Goal: Entertainment & Leisure: Consume media (video, audio)

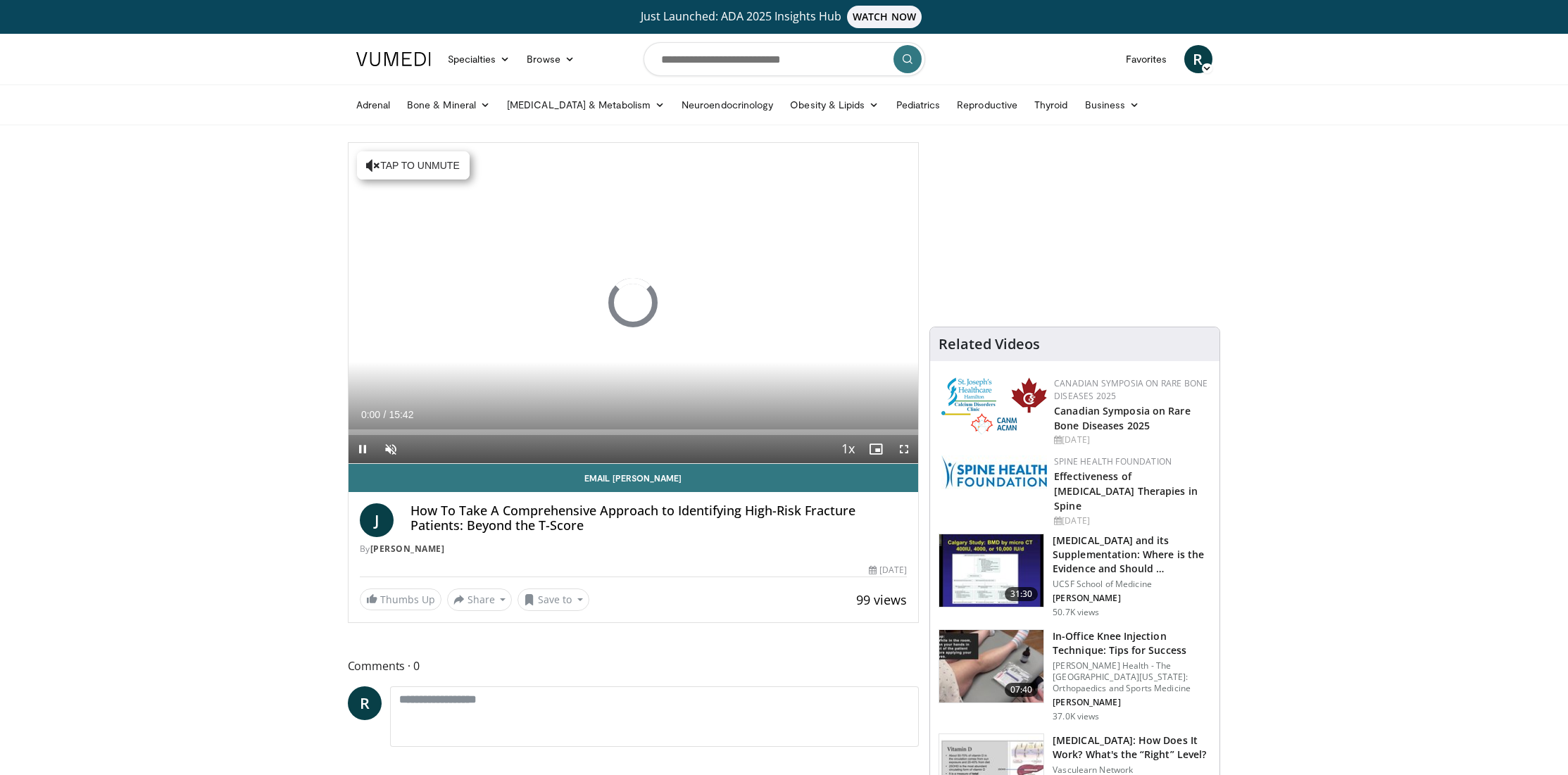
click at [907, 447] on span "Video Player" at bounding box center [904, 449] width 28 height 28
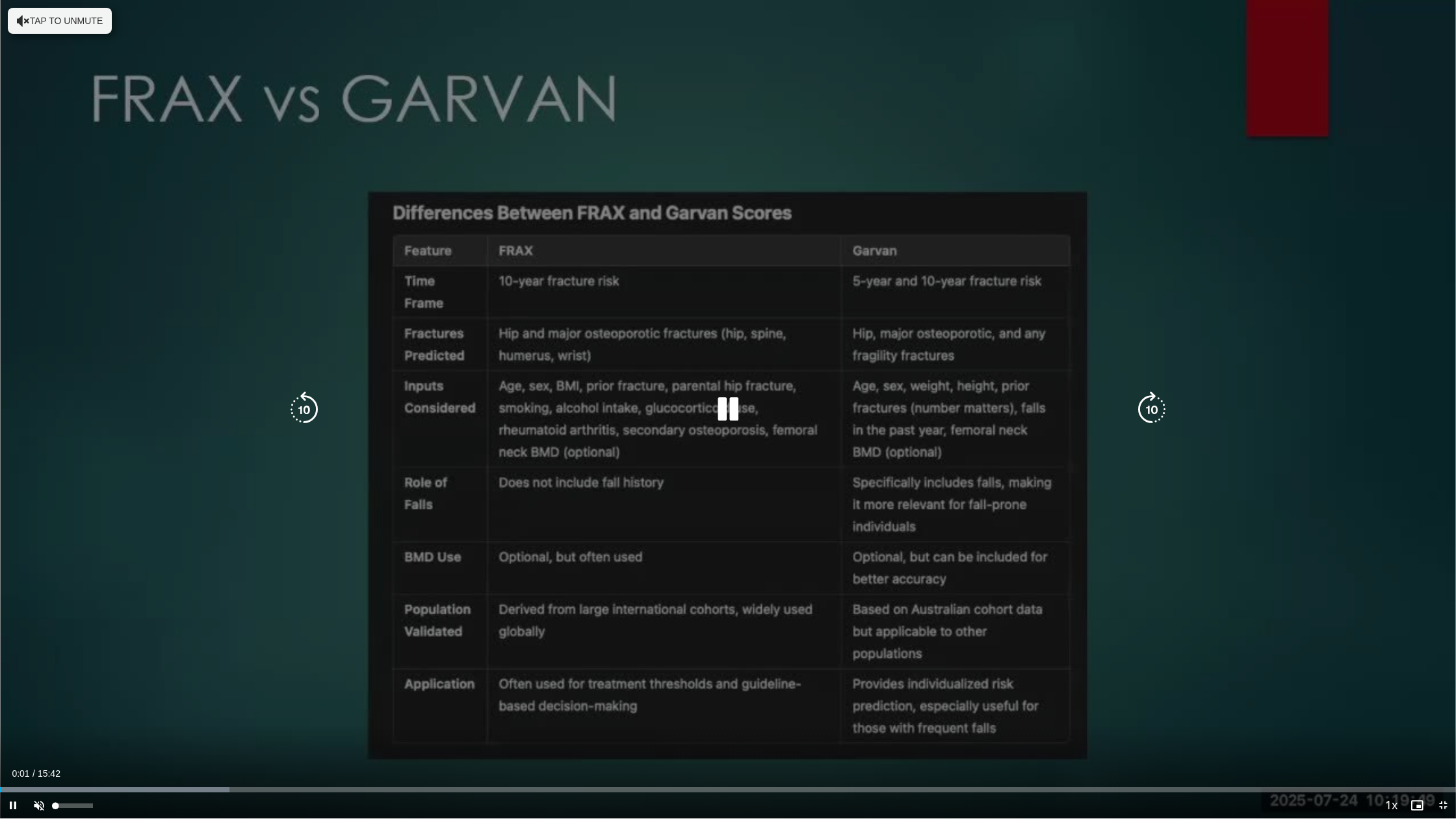
click at [38, 715] on span "Video Player" at bounding box center [39, 805] width 26 height 26
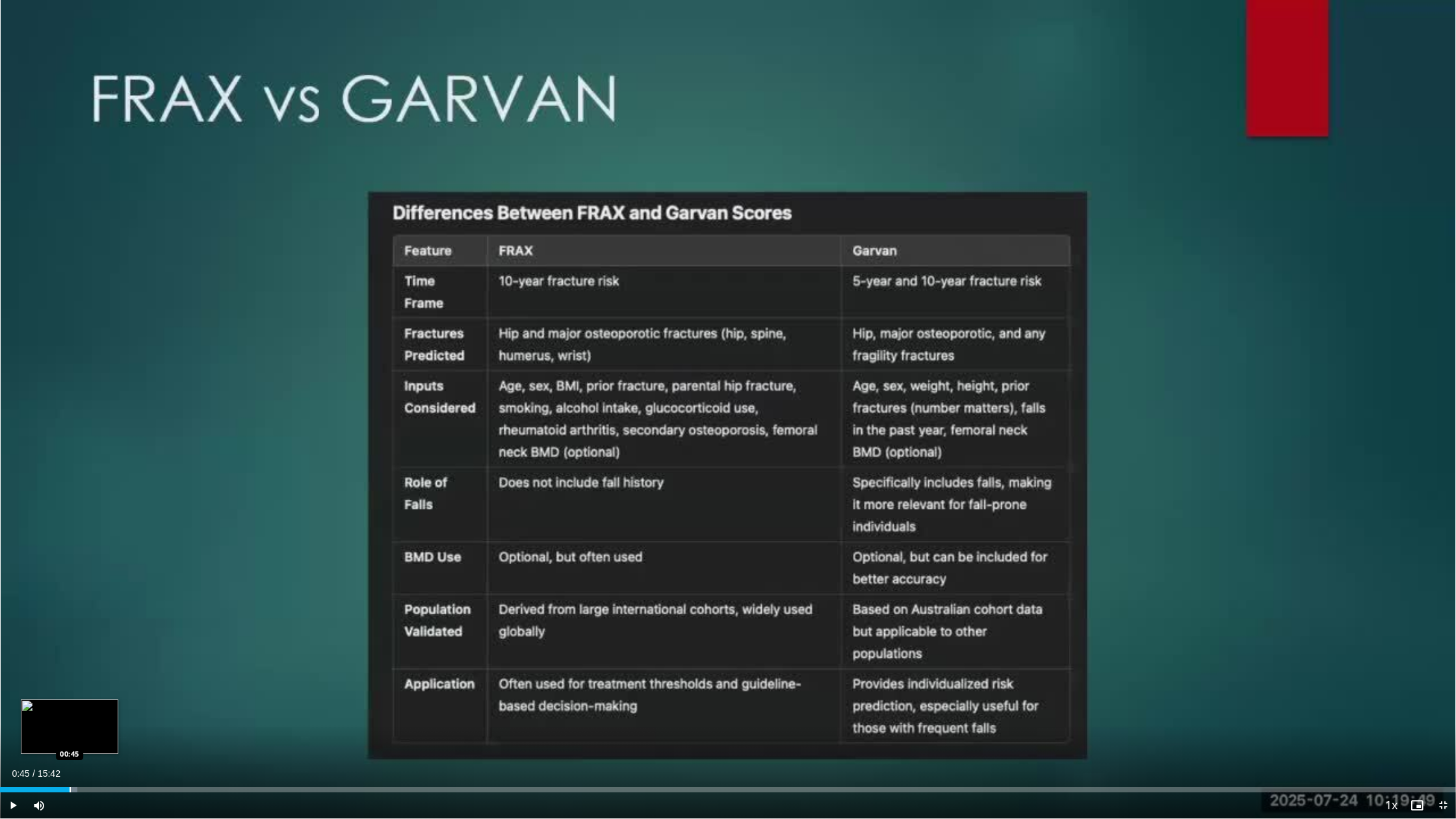
drag, startPoint x: 6, startPoint y: 789, endPoint x: 70, endPoint y: 788, distance: 64.0
click at [70, 715] on div "Progress Bar" at bounding box center [70, 789] width 1 height 5
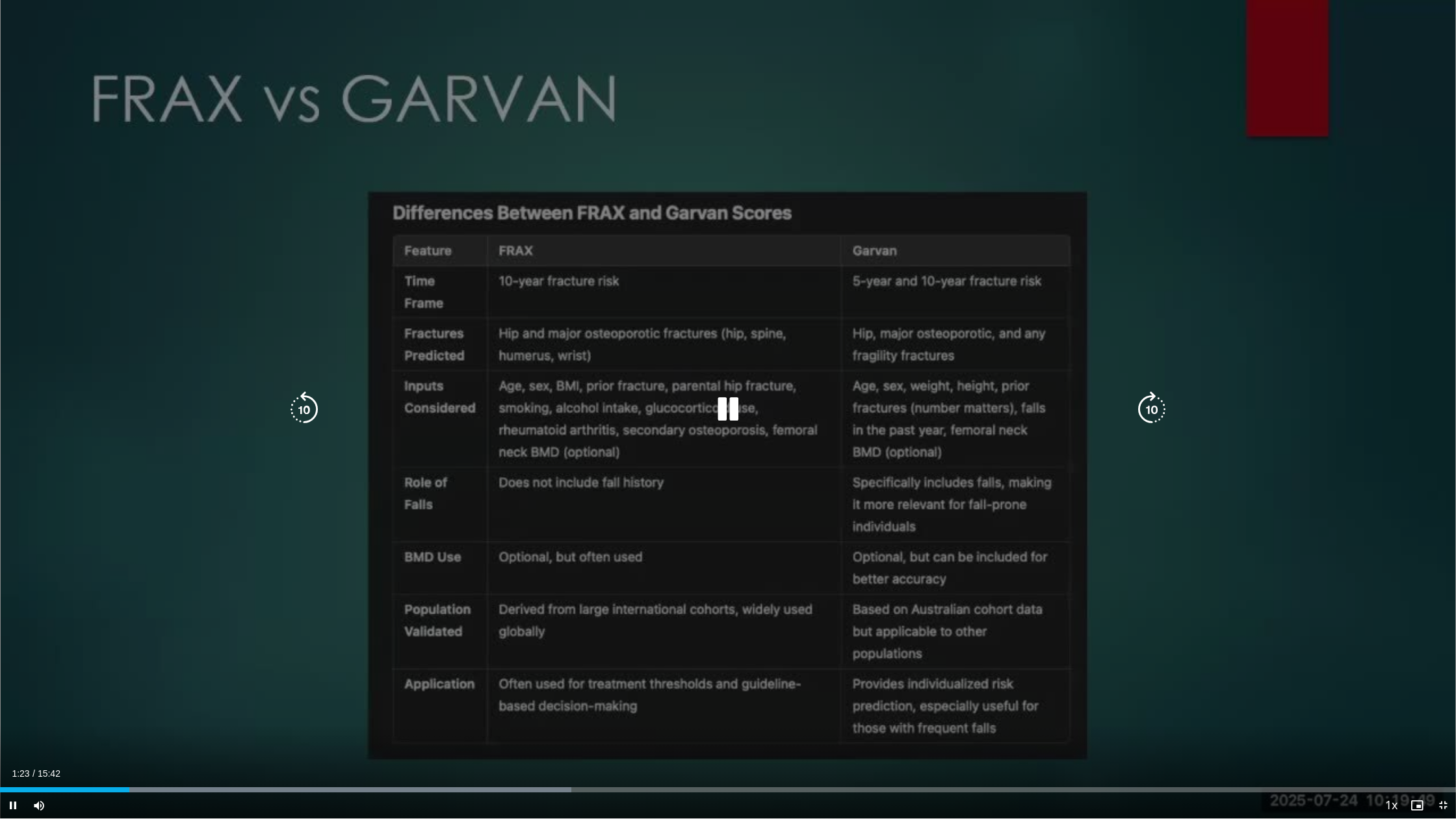
click at [138, 710] on div "10 seconds Tap to unmute" at bounding box center [728, 409] width 1456 height 818
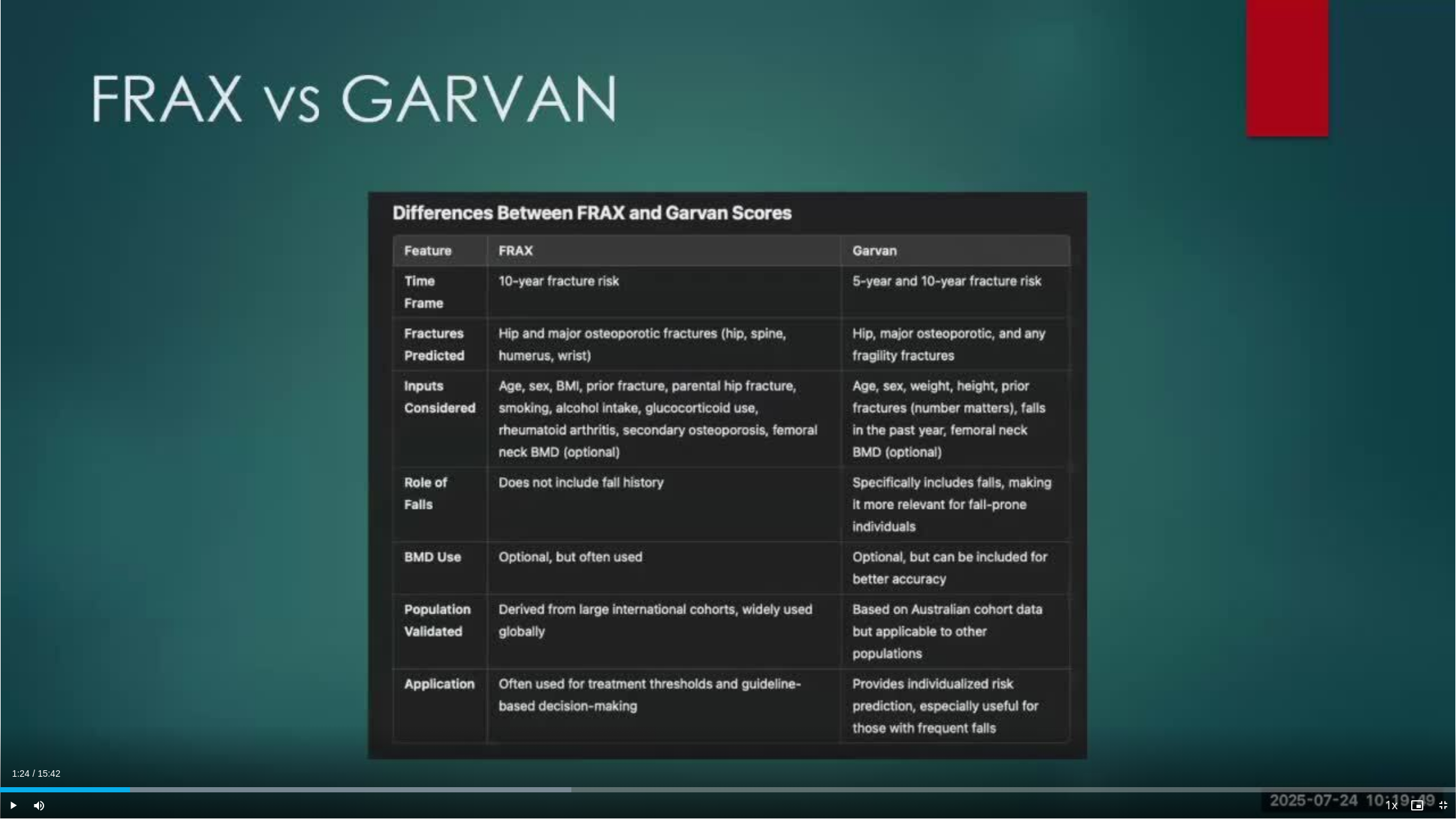
click at [138, 710] on div "10 seconds Tap to unmute" at bounding box center [728, 409] width 1456 height 818
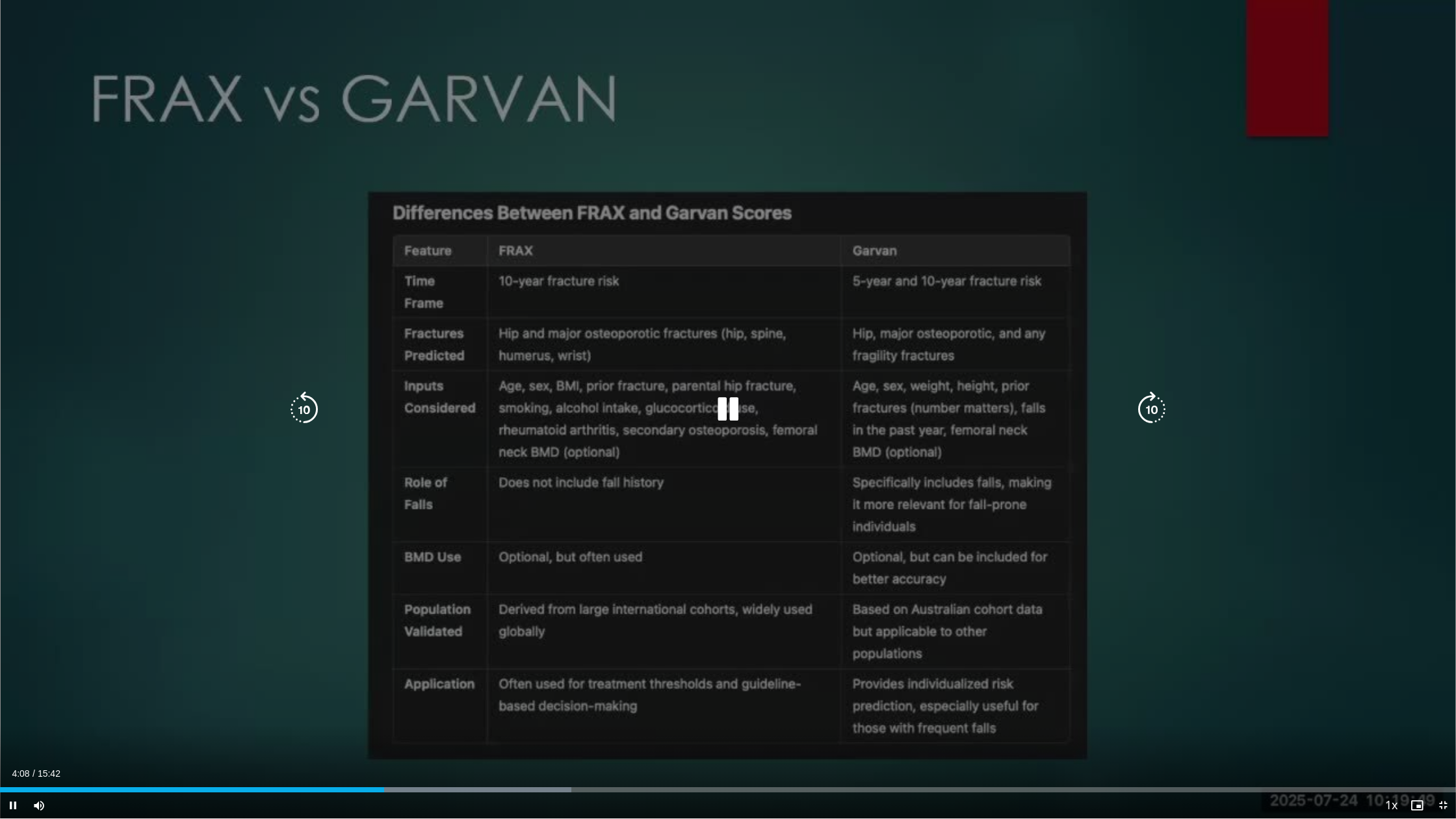
click at [137, 707] on div "10 seconds Tap to unmute" at bounding box center [728, 409] width 1456 height 818
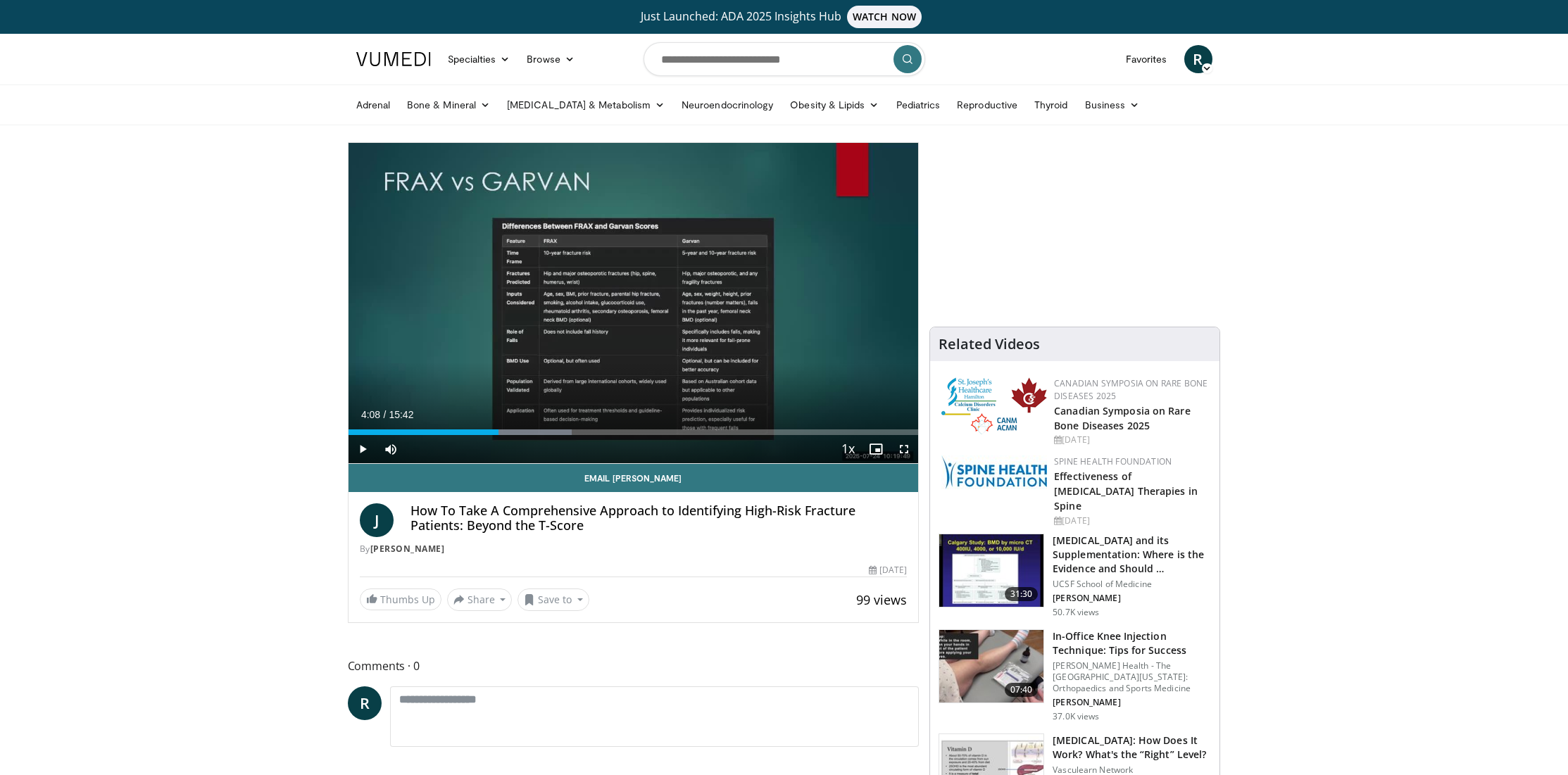
click at [364, 452] on span "Video Player" at bounding box center [362, 449] width 28 height 28
click at [908, 447] on span "Video Player" at bounding box center [904, 449] width 28 height 28
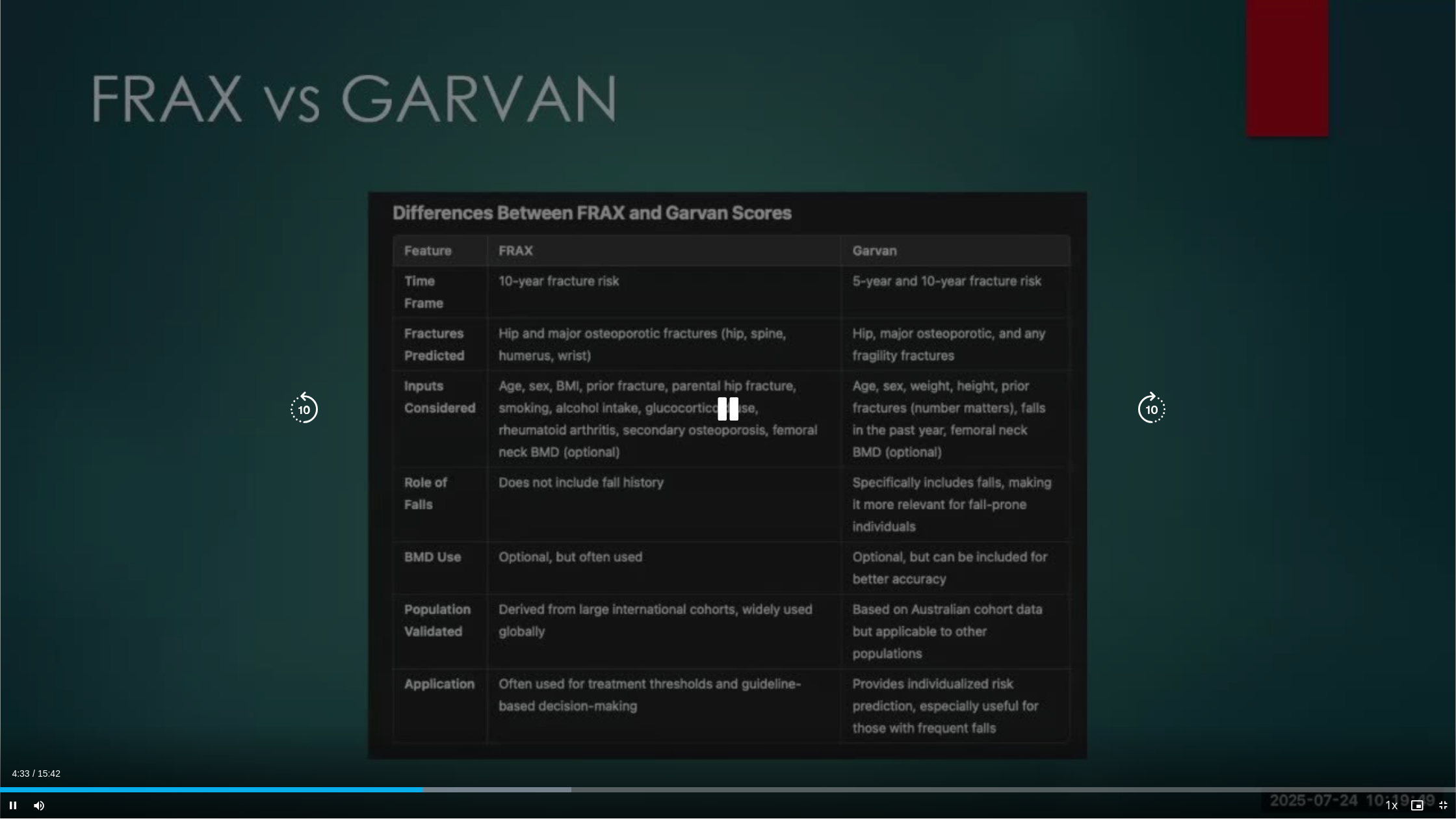
click at [458, 563] on div "10 seconds Tap to unmute" at bounding box center [728, 409] width 1456 height 818
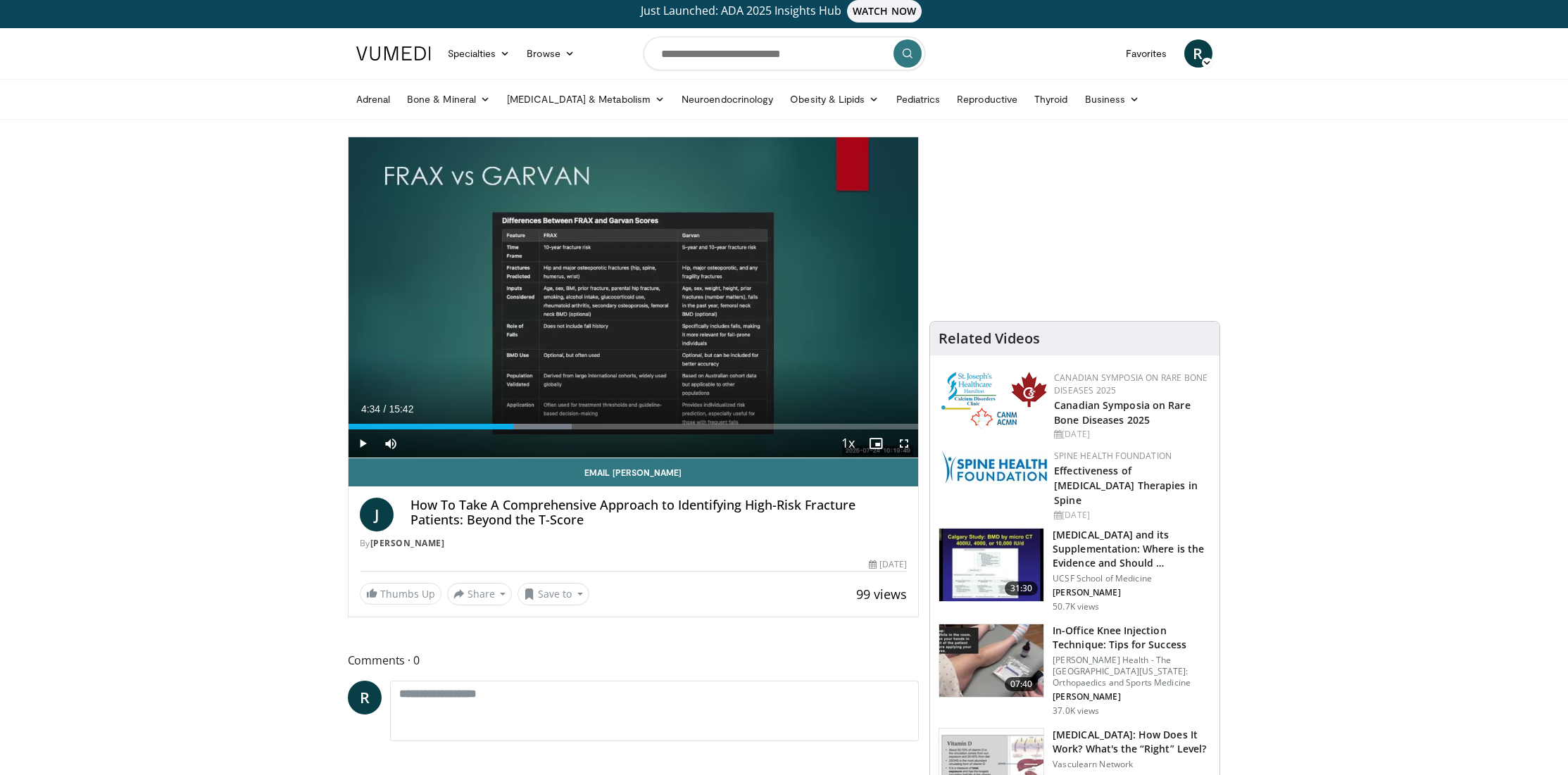
scroll to position [5, 0]
click at [905, 444] on span "Video Player" at bounding box center [904, 443] width 28 height 28
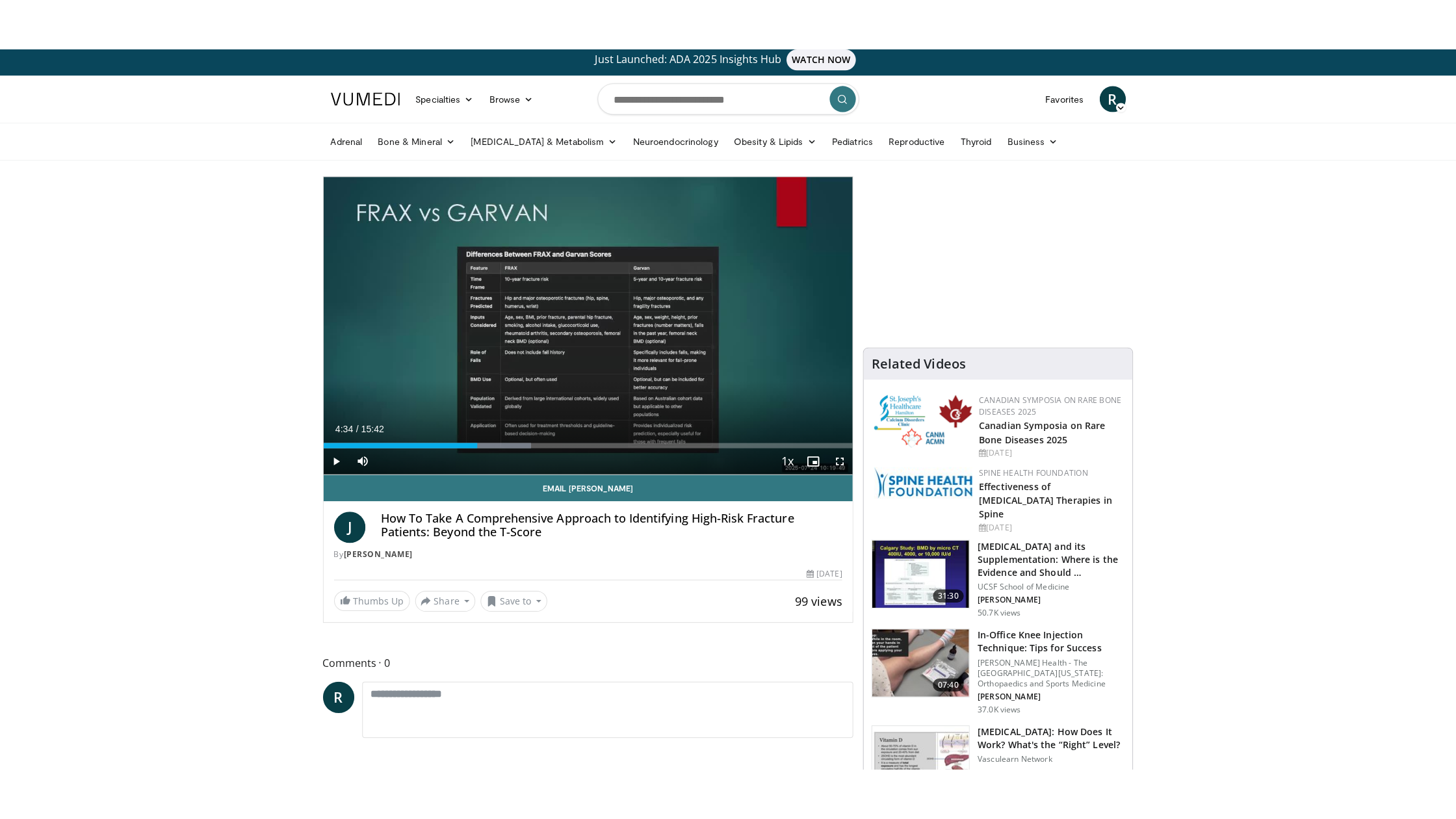
scroll to position [5, 1]
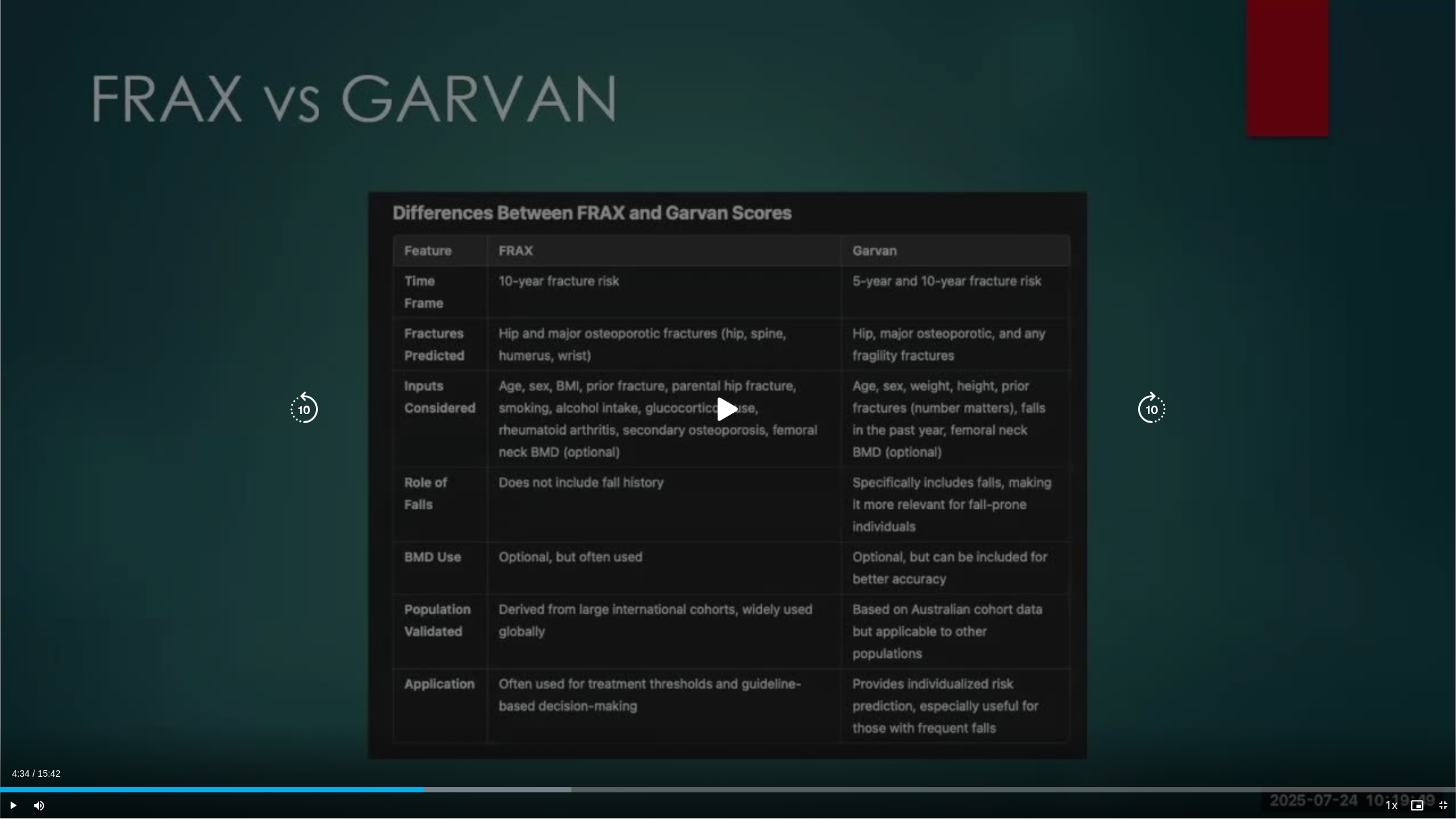
click at [173, 712] on div "10 seconds Tap to unmute" at bounding box center [728, 409] width 1456 height 818
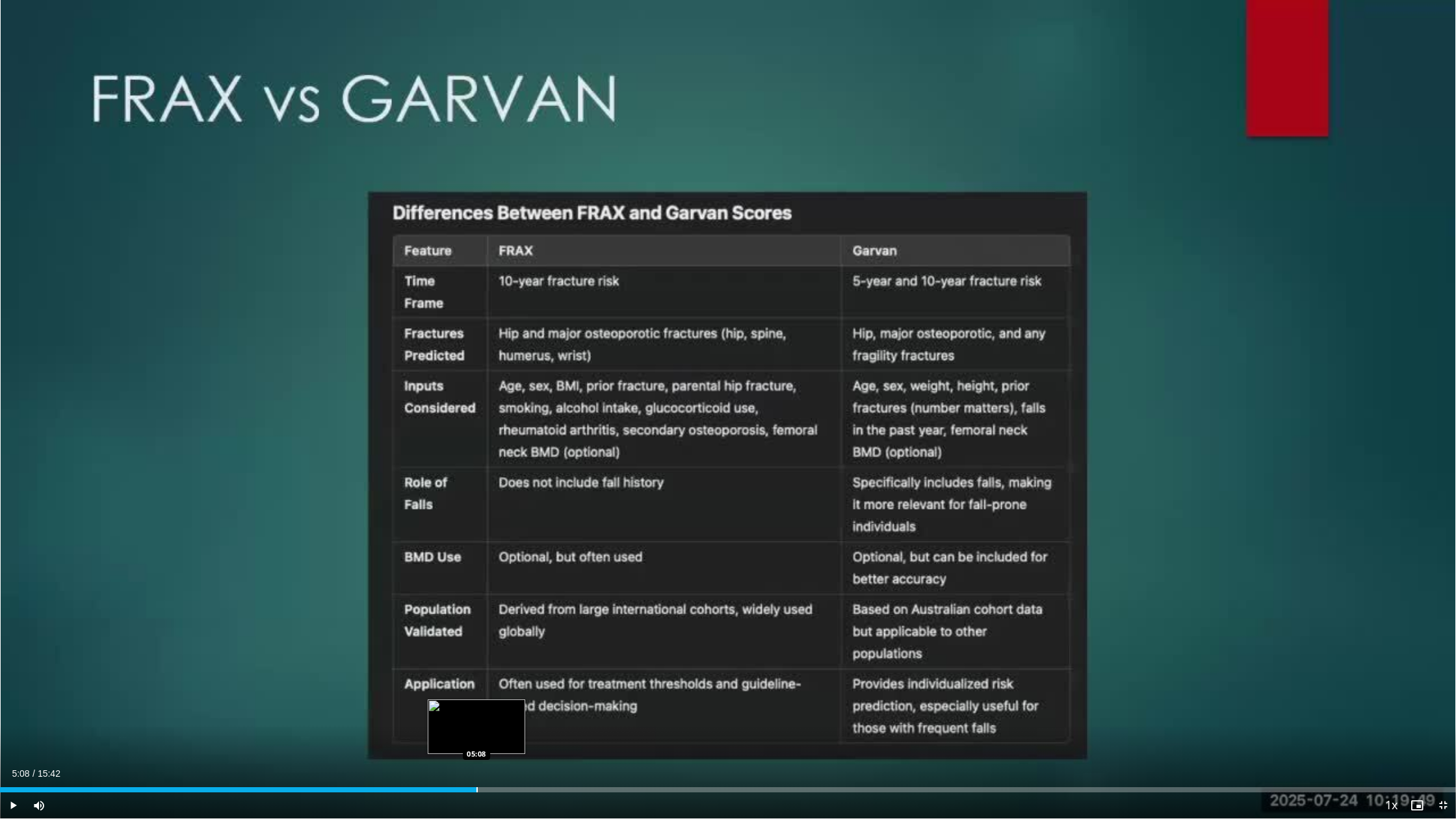
drag, startPoint x: 453, startPoint y: 789, endPoint x: 477, endPoint y: 789, distance: 24.0
click at [477, 715] on div "Progress Bar" at bounding box center [477, 789] width 1 height 5
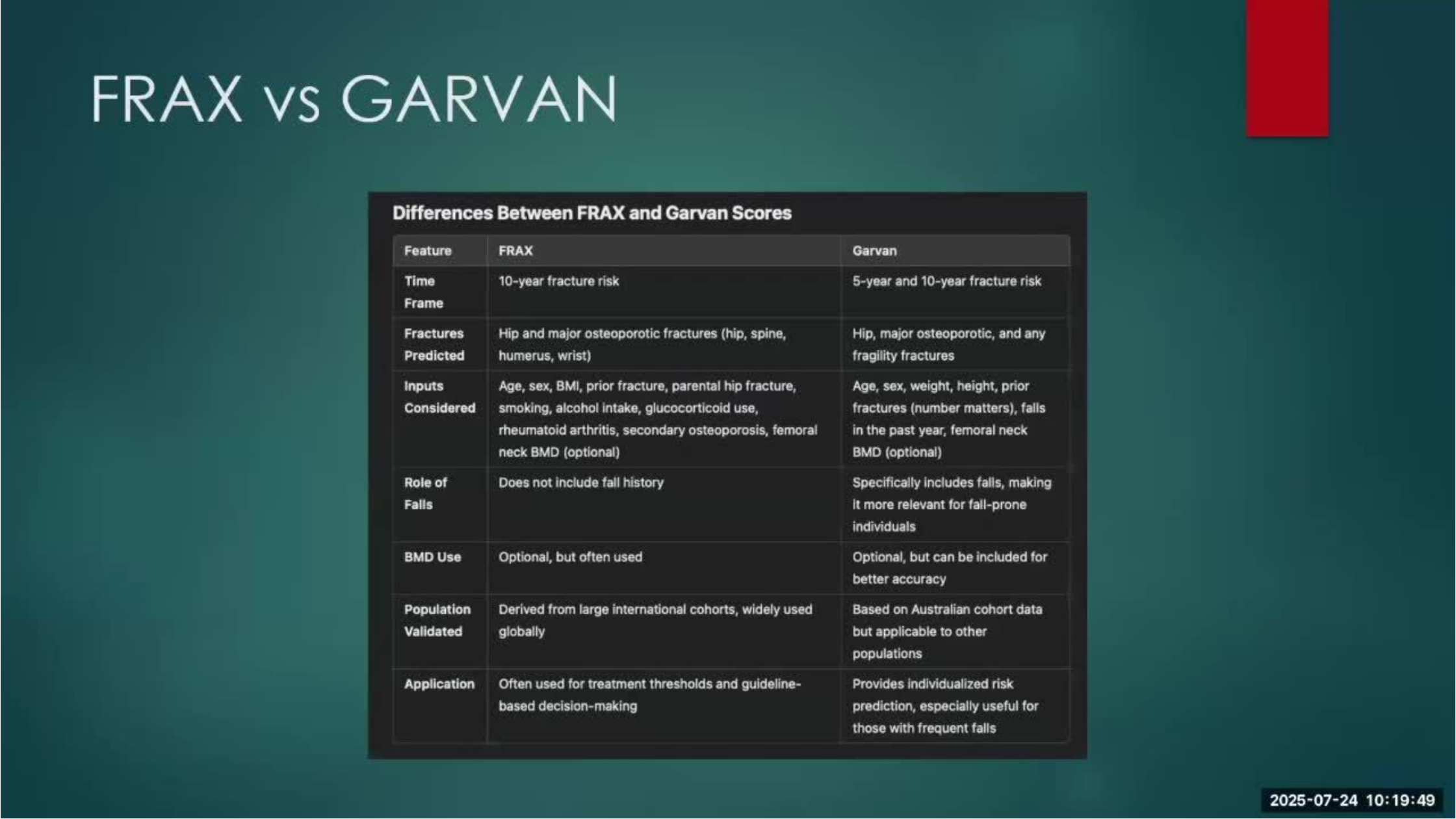
click at [113, 707] on div "10 seconds Tap to unmute" at bounding box center [728, 409] width 1456 height 818
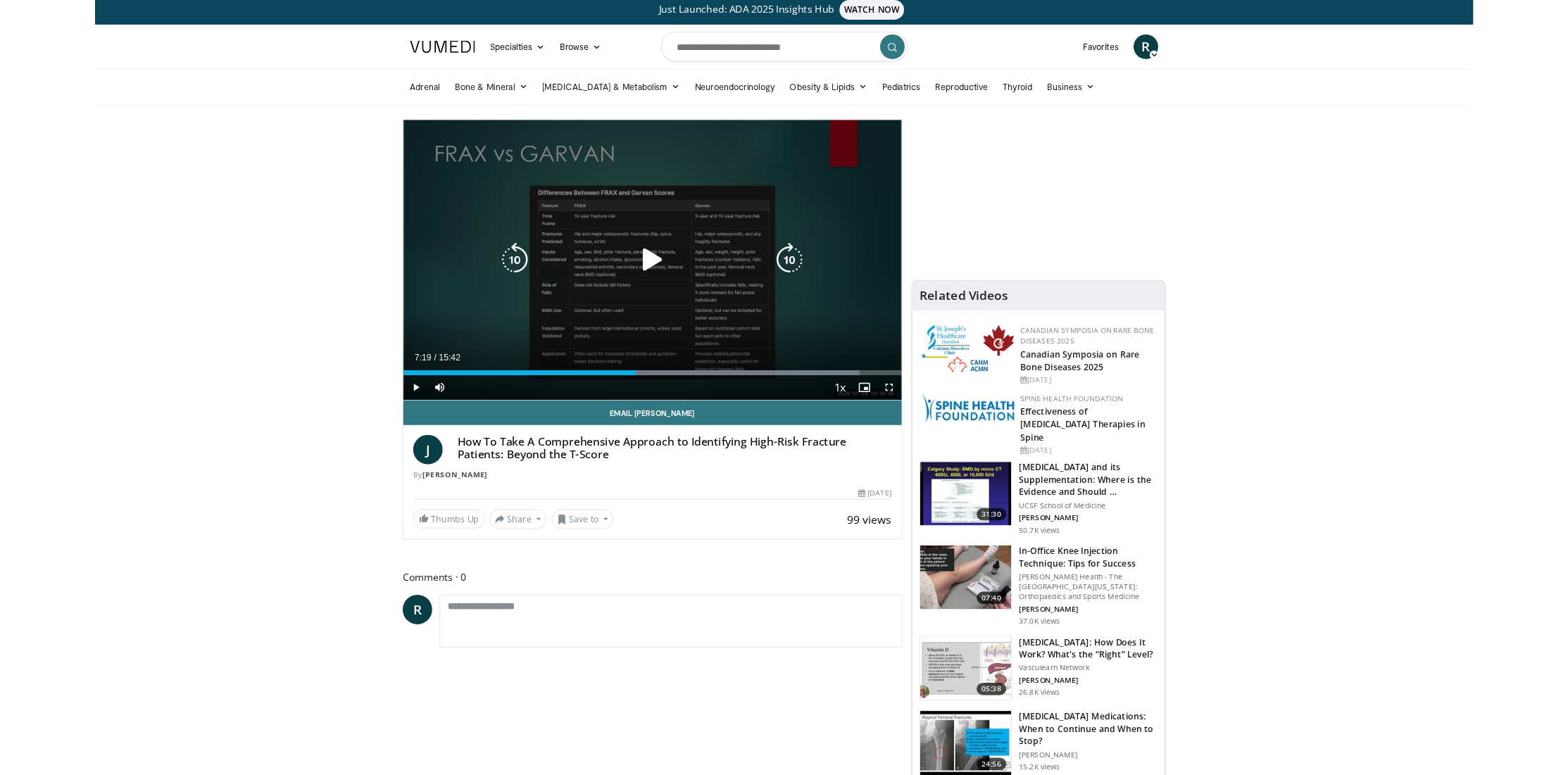
scroll to position [5, 0]
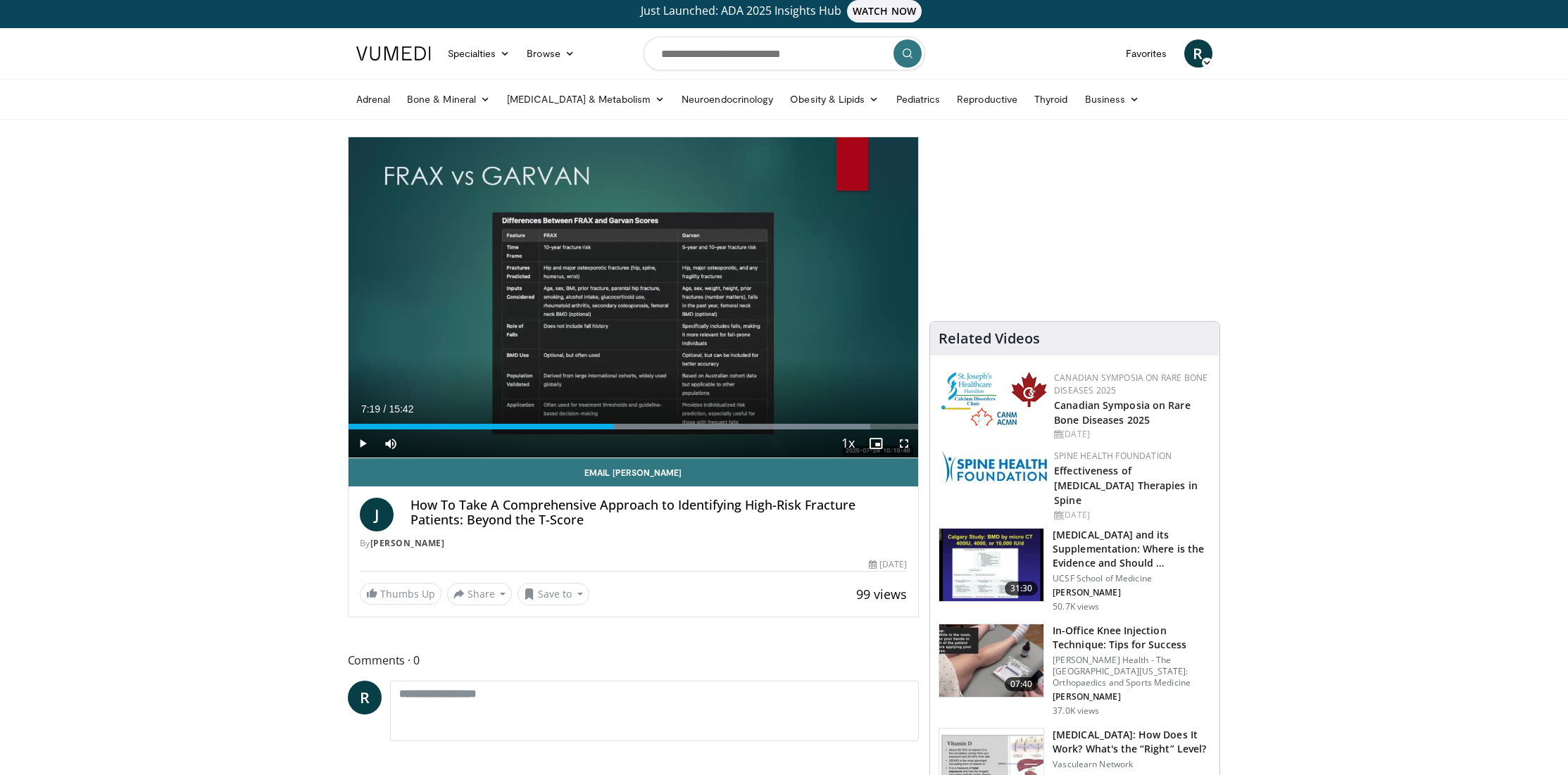
click at [902, 445] on span "Video Player" at bounding box center [904, 443] width 28 height 28
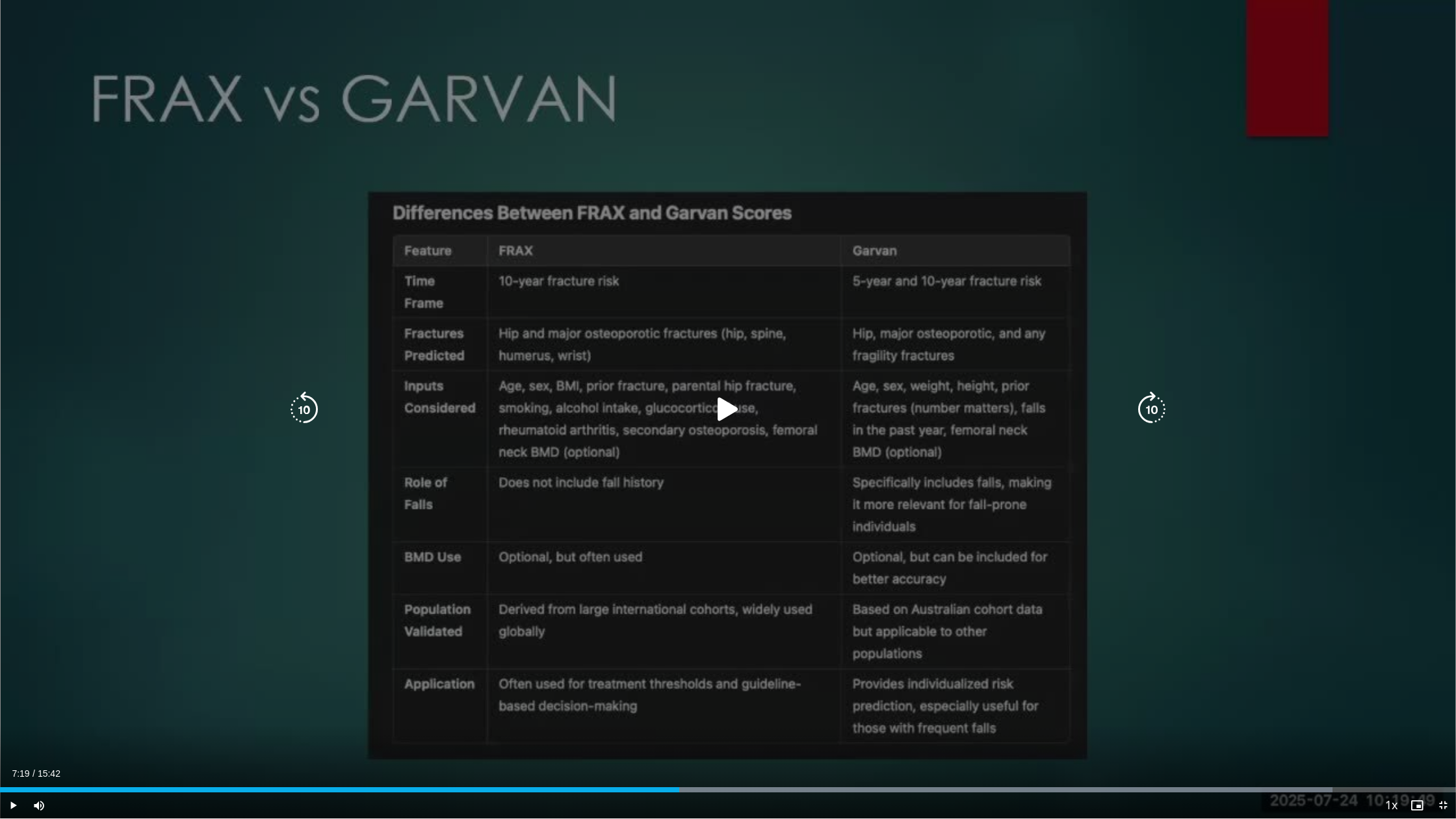
click at [405, 490] on div "10 seconds Tap to unmute" at bounding box center [728, 409] width 1456 height 818
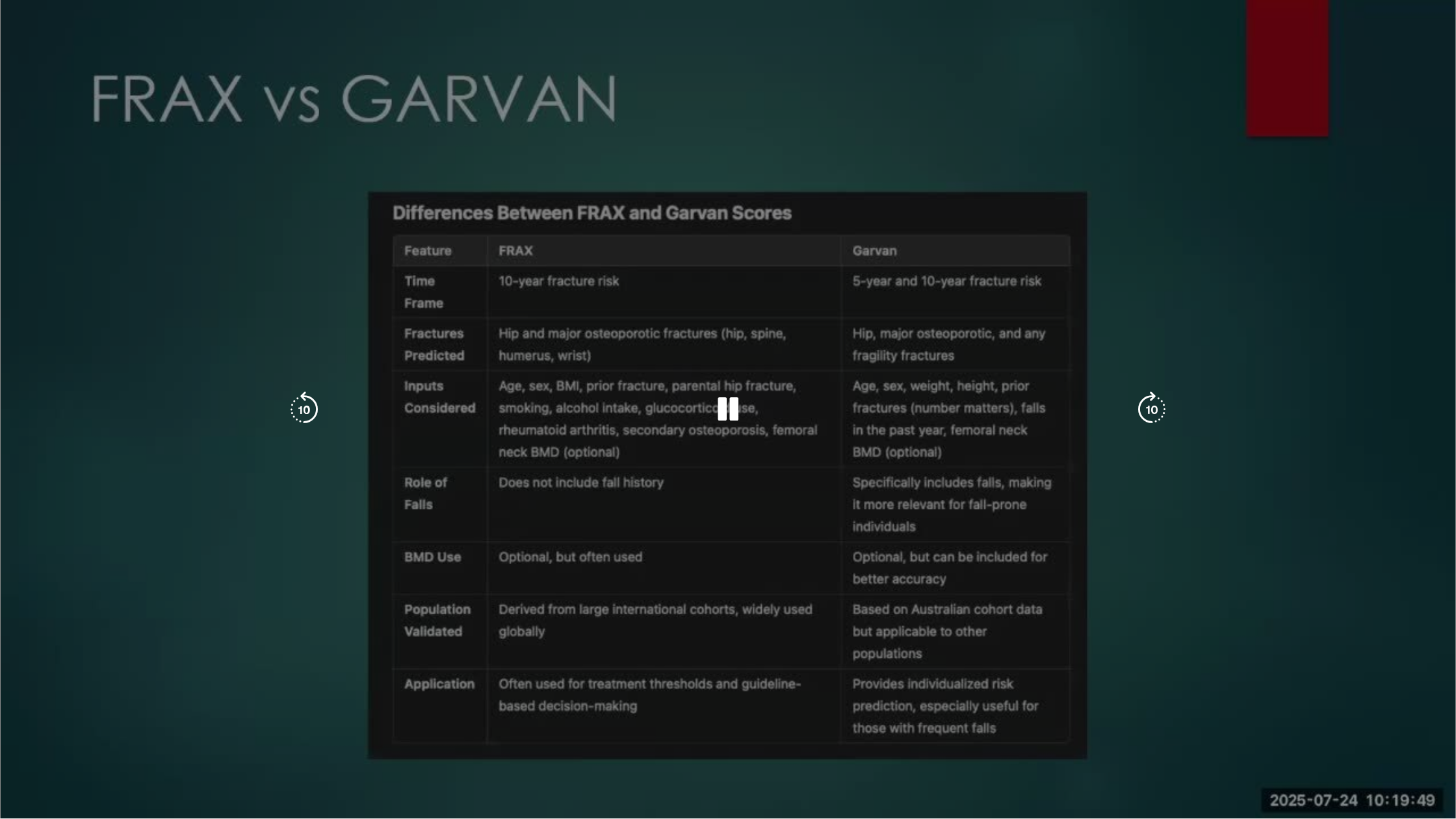
click at [418, 489] on div "10 seconds Tap to unmute" at bounding box center [728, 409] width 1456 height 818
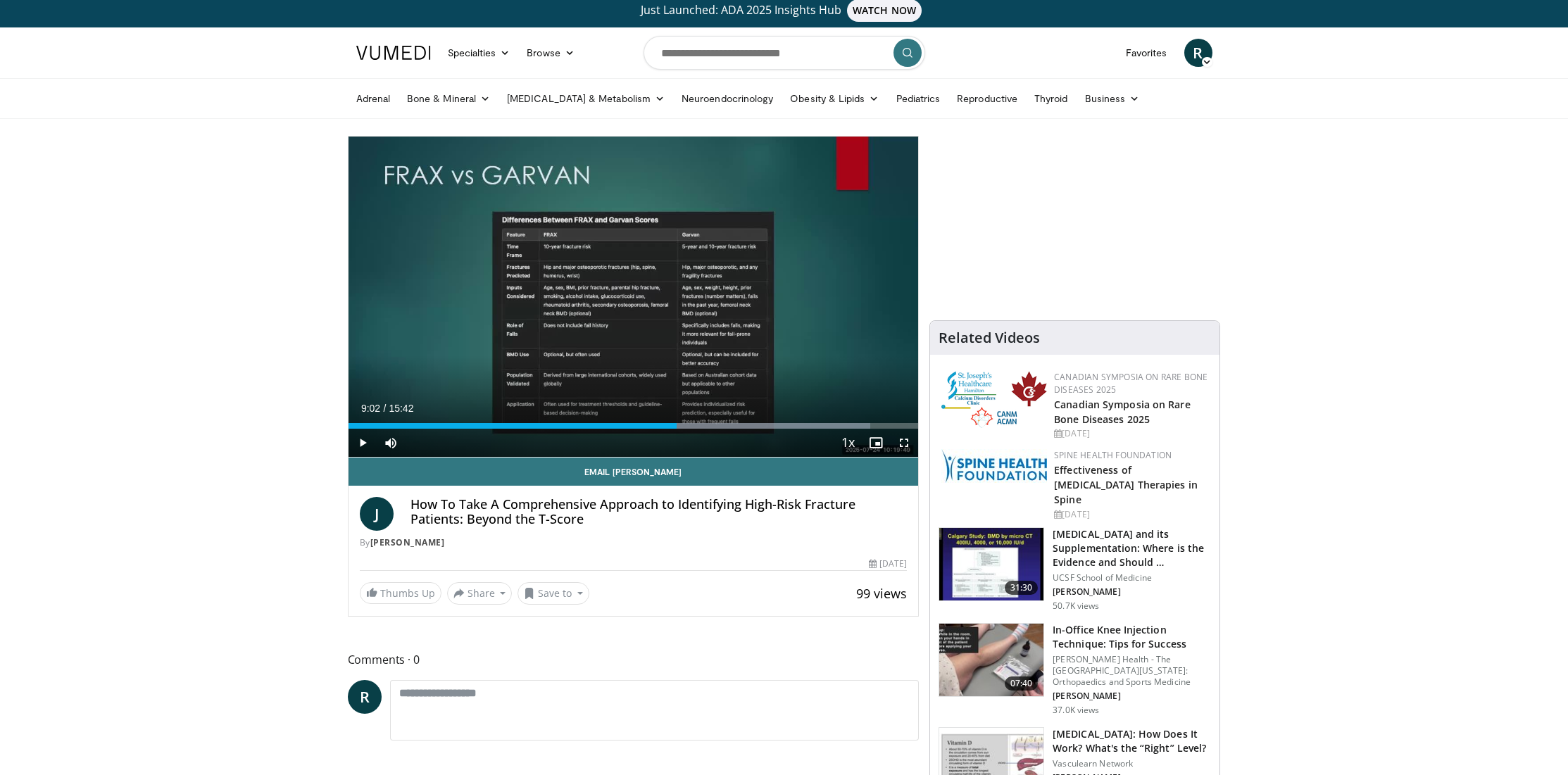
scroll to position [14, 0]
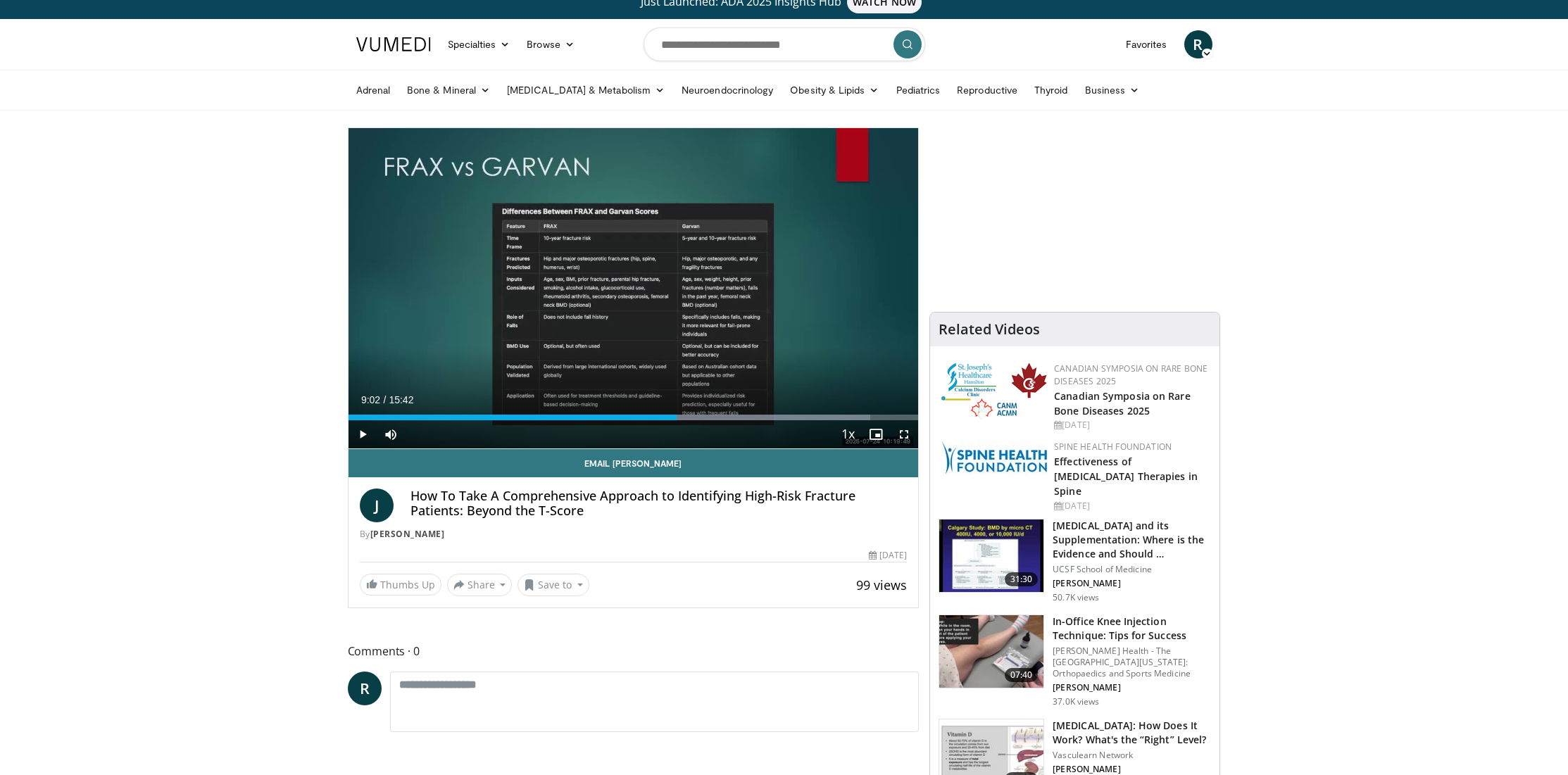
click at [903, 432] on span "Video Player" at bounding box center [904, 434] width 28 height 28
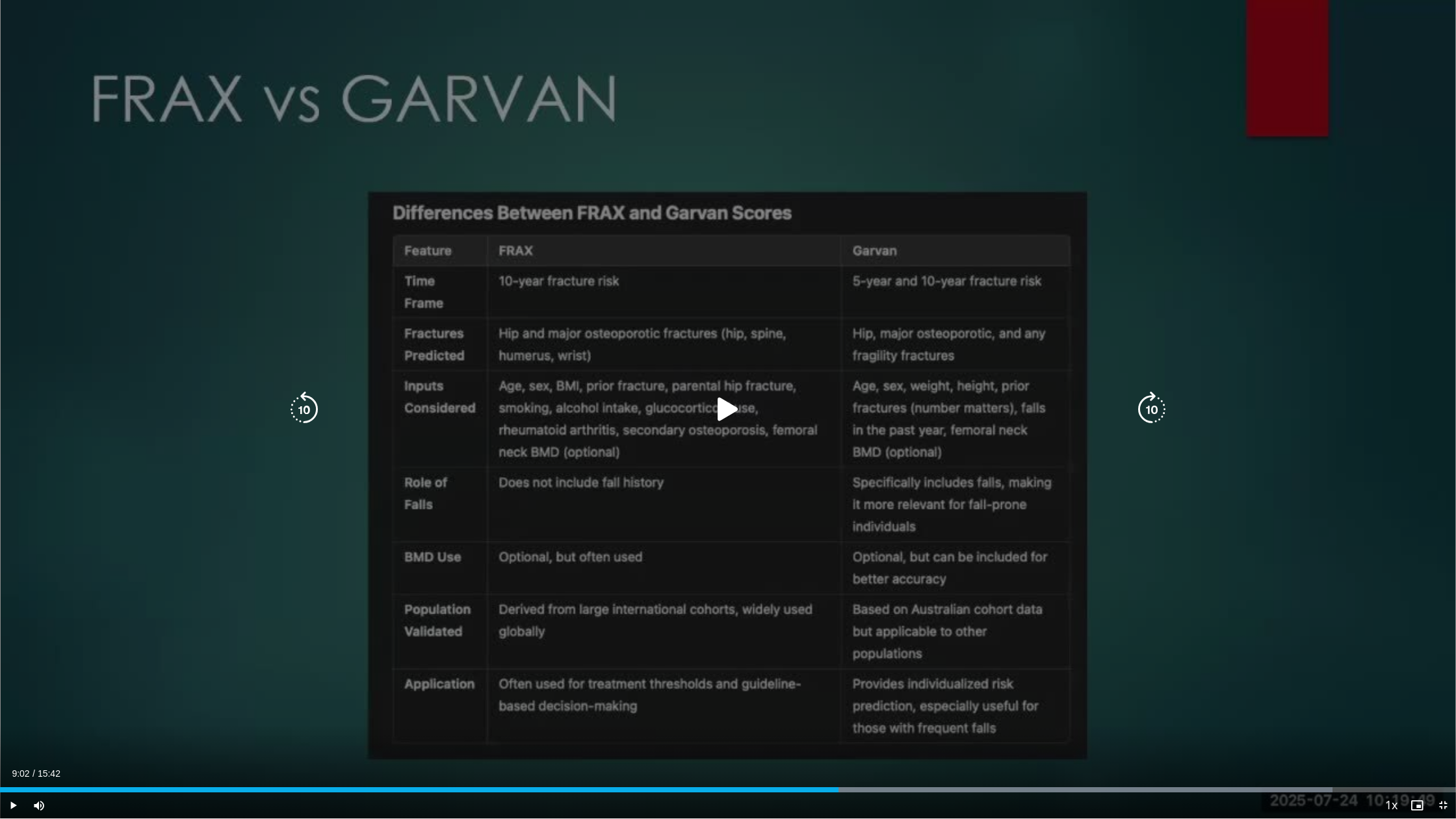
click at [812, 437] on div "10 seconds Tap to unmute" at bounding box center [728, 409] width 1456 height 818
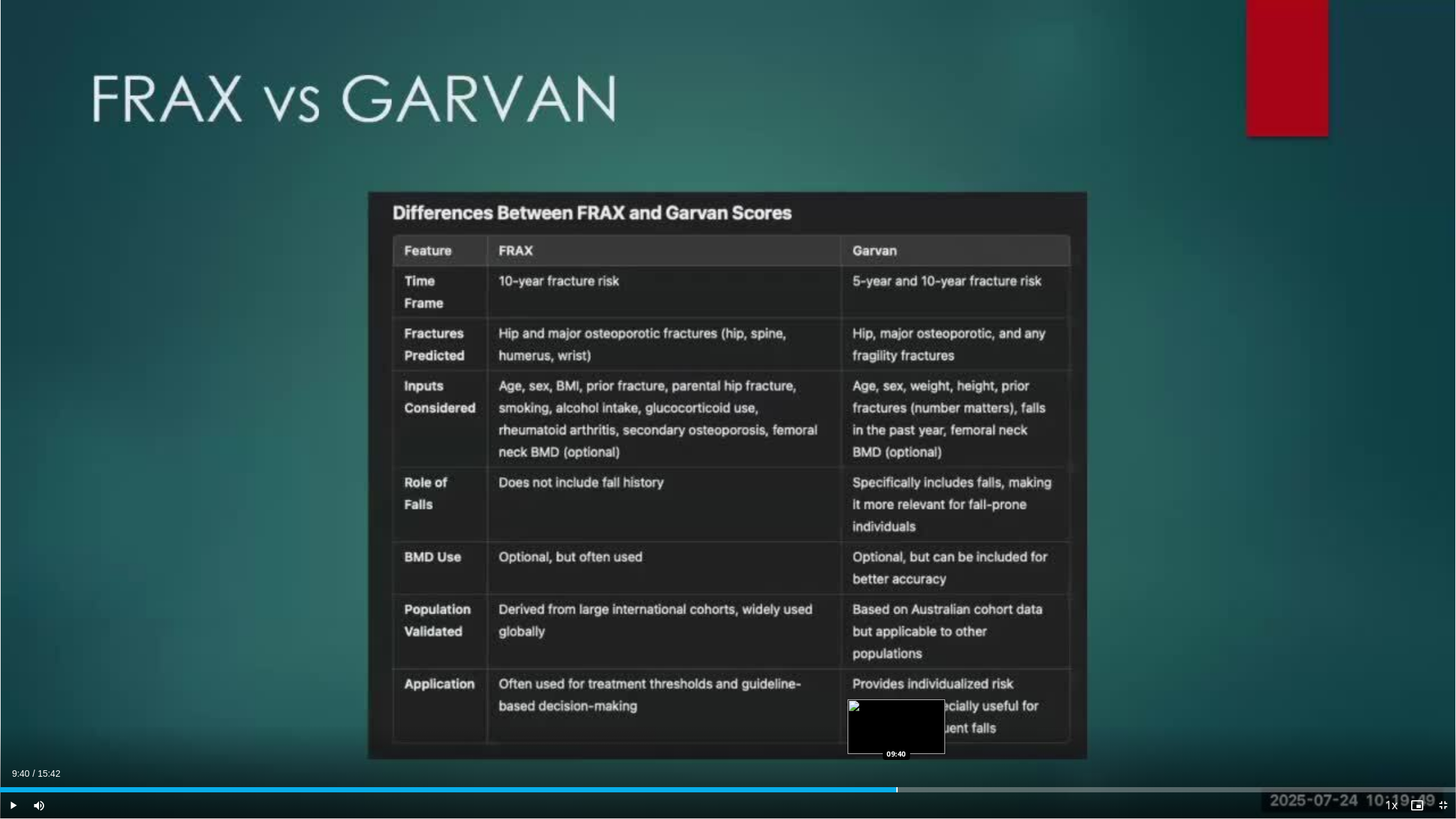
drag, startPoint x: 849, startPoint y: 789, endPoint x: 896, endPoint y: 787, distance: 47.0
click at [896, 715] on div "Progress Bar" at bounding box center [897, 789] width 1 height 5
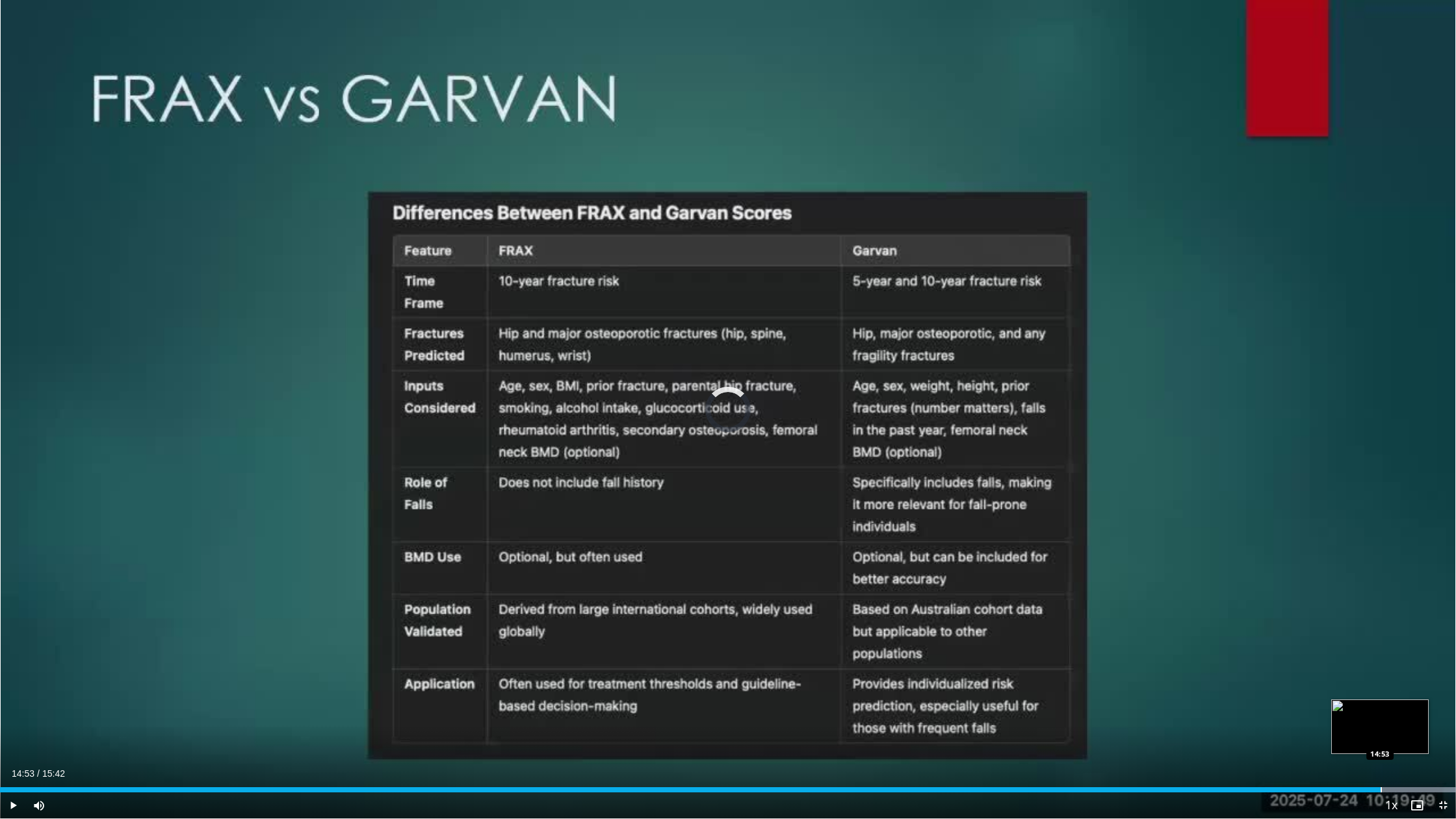
drag, startPoint x: 1015, startPoint y: 787, endPoint x: 1380, endPoint y: 787, distance: 365.0
click at [1380, 715] on div "Loaded : 99.99% 14:53 14:53" at bounding box center [728, 787] width 1456 height 13
